Goal: Check status: Check status

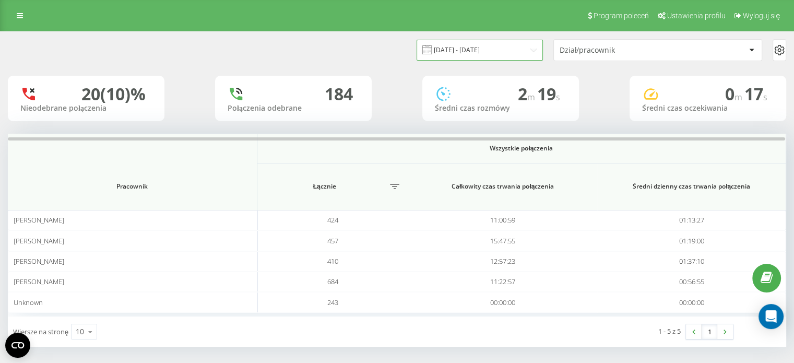
click at [524, 50] on input "[DATE] - [DATE]" at bounding box center [480, 50] width 126 height 20
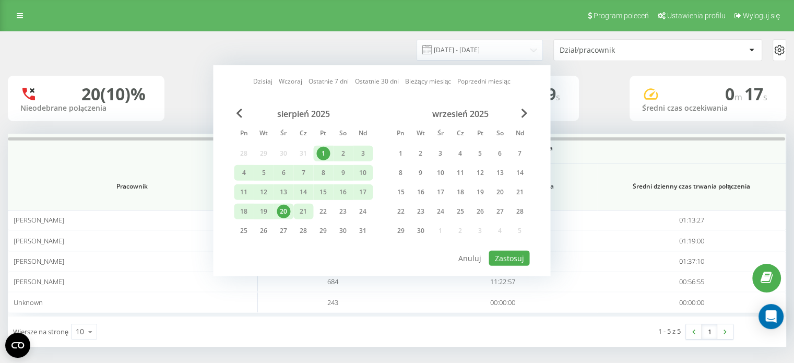
click at [301, 213] on div "21" at bounding box center [304, 212] width 14 height 14
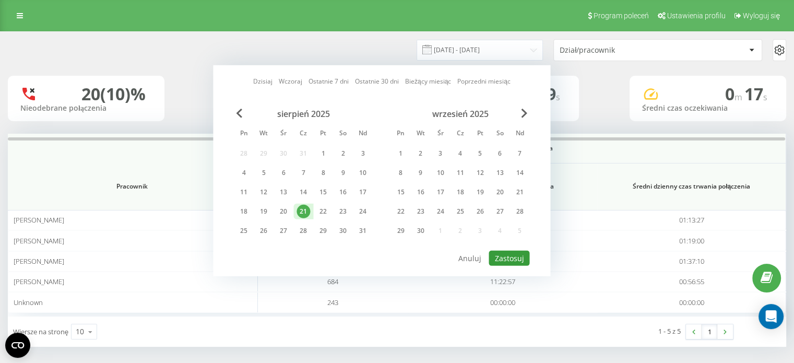
click at [512, 251] on button "Zastosuj" at bounding box center [509, 258] width 41 height 15
type input "[DATE] - [DATE]"
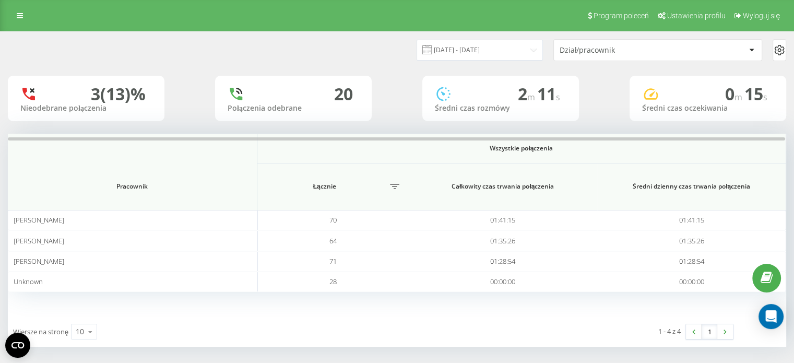
click at [596, 54] on div "Dział/pracownik" at bounding box center [622, 50] width 125 height 9
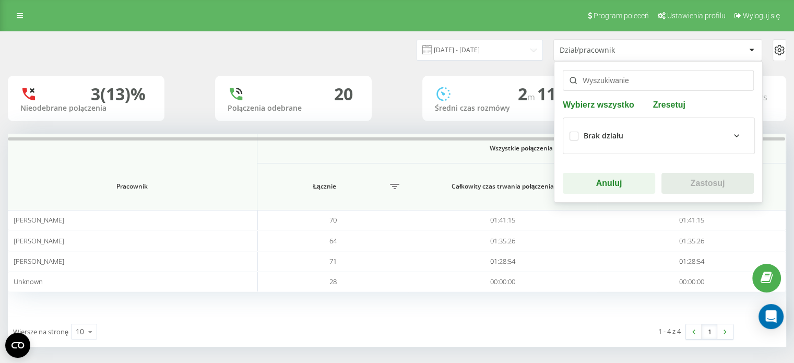
click at [776, 67] on div "[DATE] - [DATE] Dział/pracownik Wybierz wszystko Zresetuj Brak działu Anuluj Za…" at bounding box center [397, 50] width 793 height 37
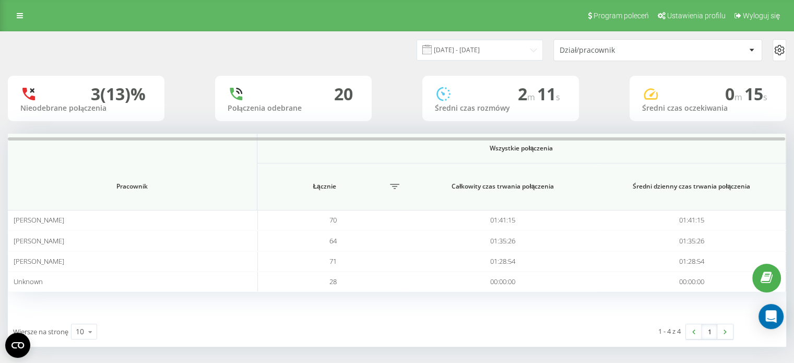
click at [773, 43] on div at bounding box center [780, 50] width 14 height 22
click at [780, 51] on icon at bounding box center [779, 50] width 13 height 13
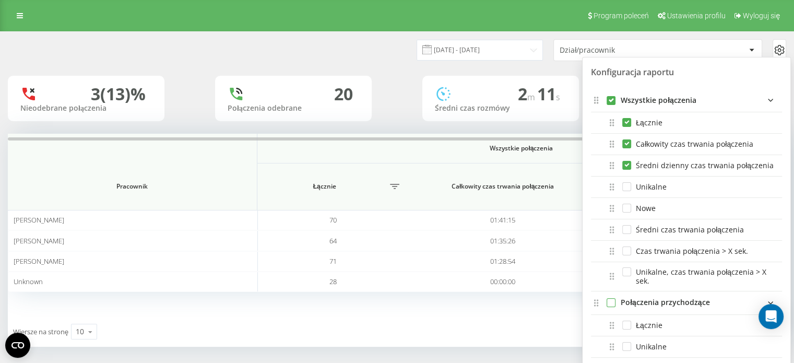
click at [612, 298] on label "incomingFields quote list" at bounding box center [611, 298] width 9 height 0
checkbox input "true"
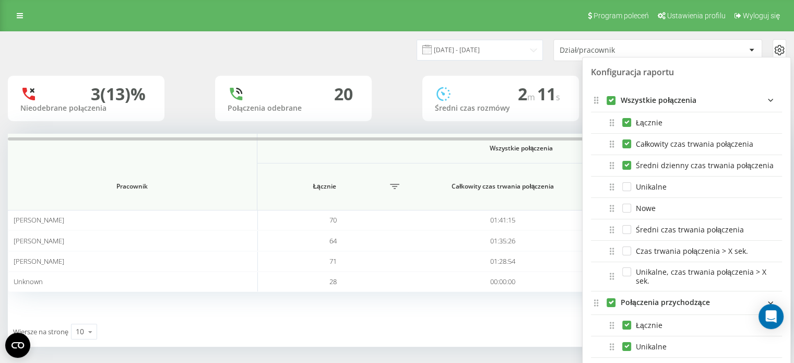
checkbox input "true"
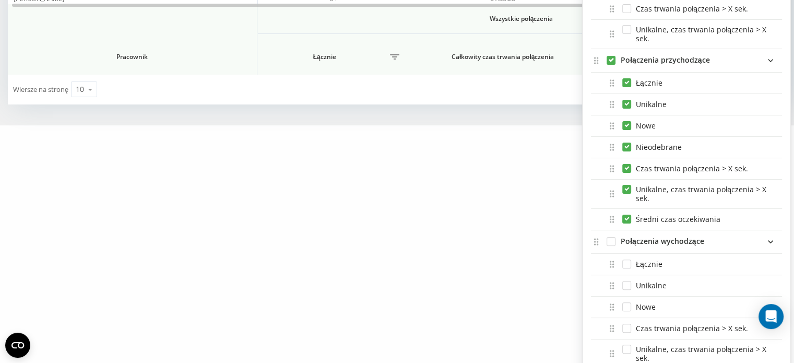
scroll to position [261, 0]
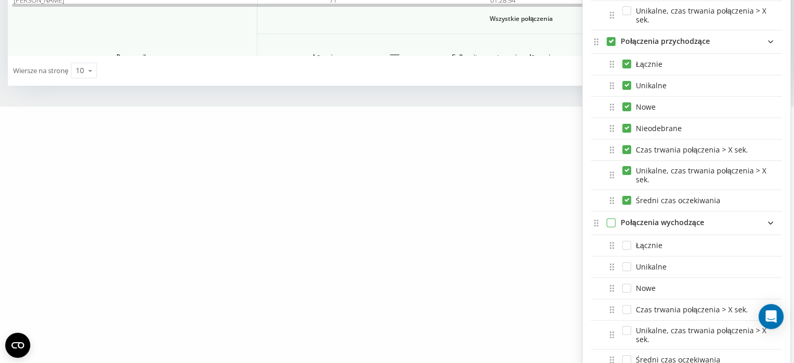
click at [607, 218] on label "outgoingFields quote list" at bounding box center [611, 218] width 9 height 0
checkbox input "true"
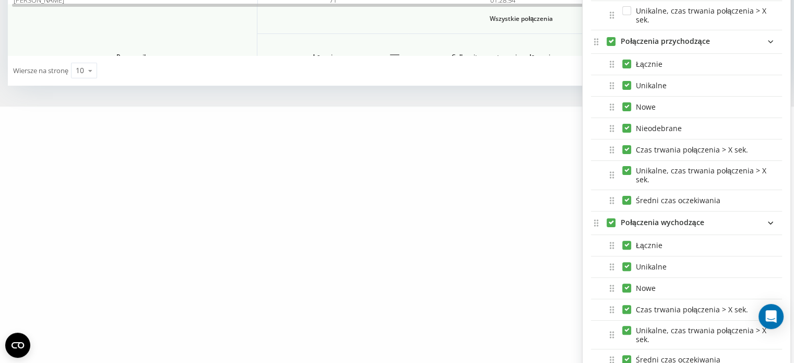
checkbox input "true"
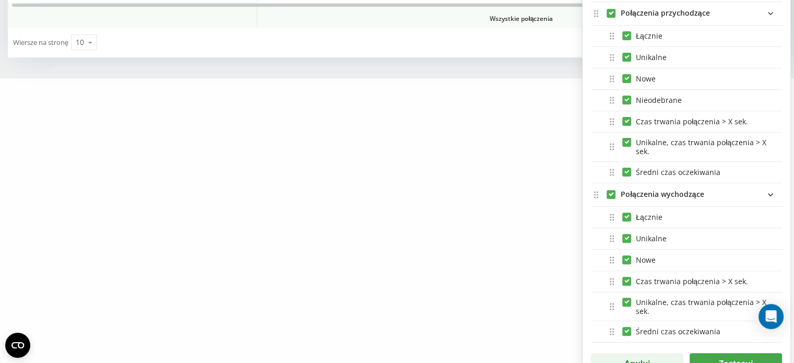
scroll to position [305, 0]
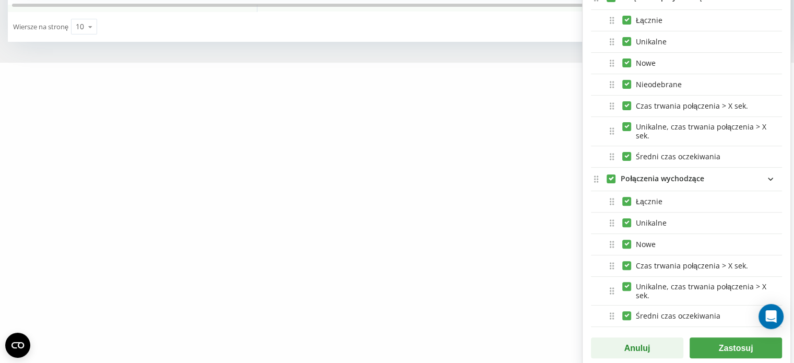
click at [741, 350] on button "Zastosuj" at bounding box center [736, 347] width 92 height 21
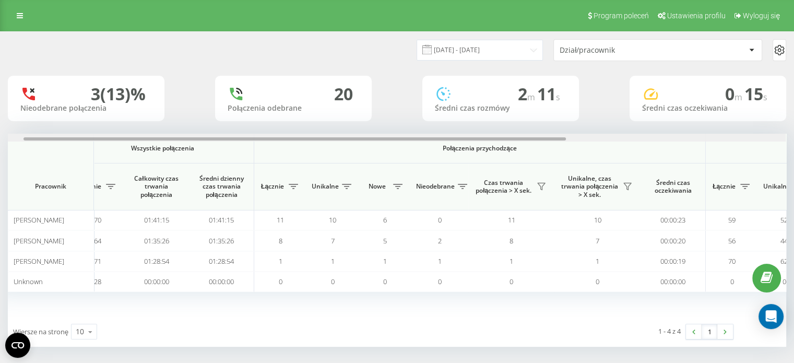
scroll to position [0, 0]
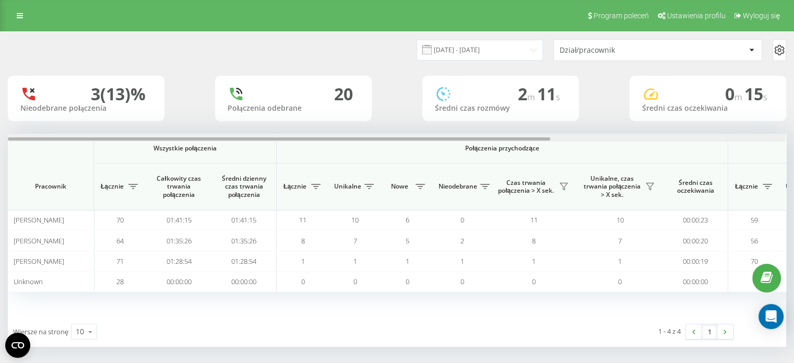
drag, startPoint x: 357, startPoint y: 139, endPoint x: 266, endPoint y: 160, distance: 93.7
click at [266, 160] on div "Wszystkie połączenia Połączenia przychodzące Połączenia wychodzące Pracownik Łą…" at bounding box center [397, 225] width 779 height 183
